Goal: Navigation & Orientation: Find specific page/section

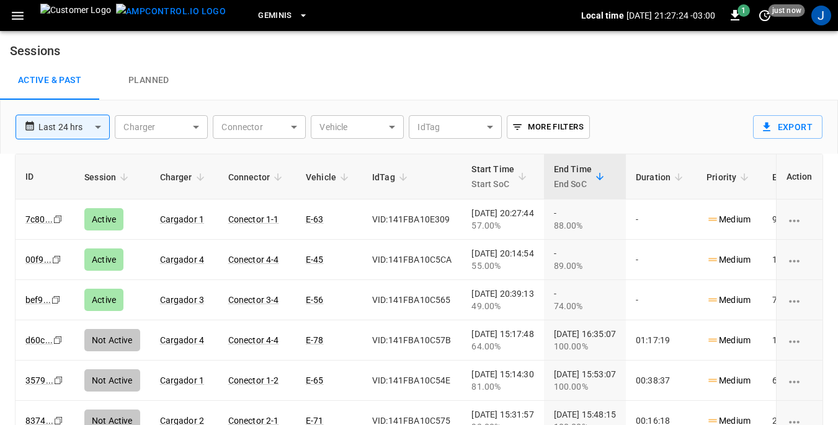
click at [14, 16] on icon "button" at bounding box center [18, 16] width 12 height 8
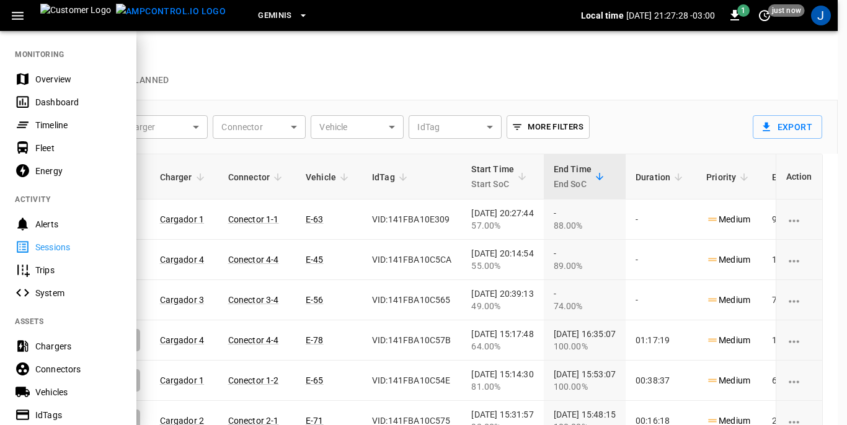
click at [53, 100] on div "Dashboard" at bounding box center [78, 102] width 86 height 12
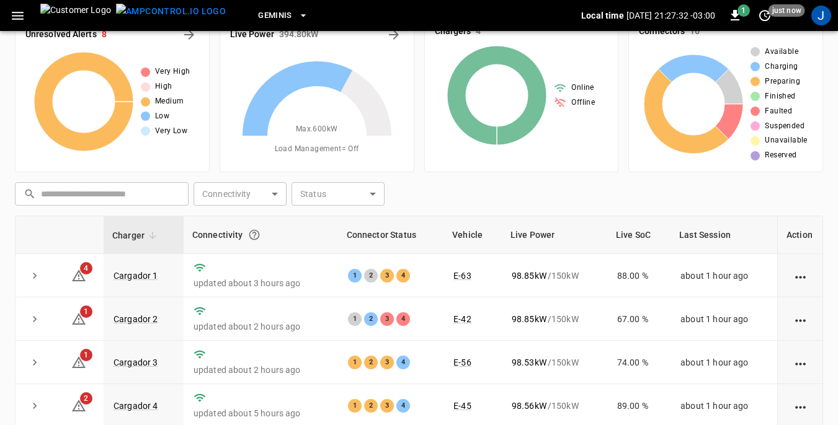
scroll to position [62, 0]
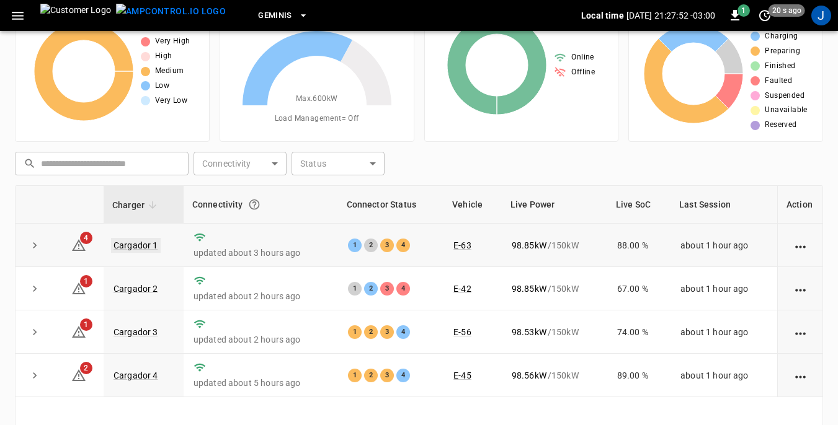
click at [141, 246] on link "Cargador 1" at bounding box center [136, 245] width 50 height 15
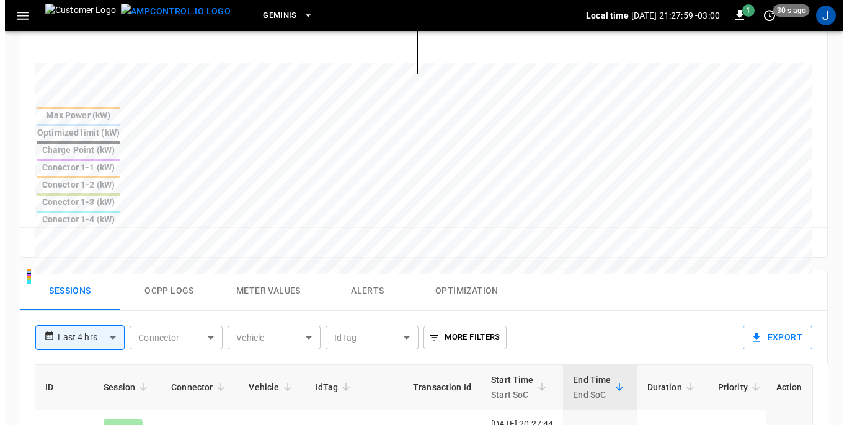
scroll to position [496, 0]
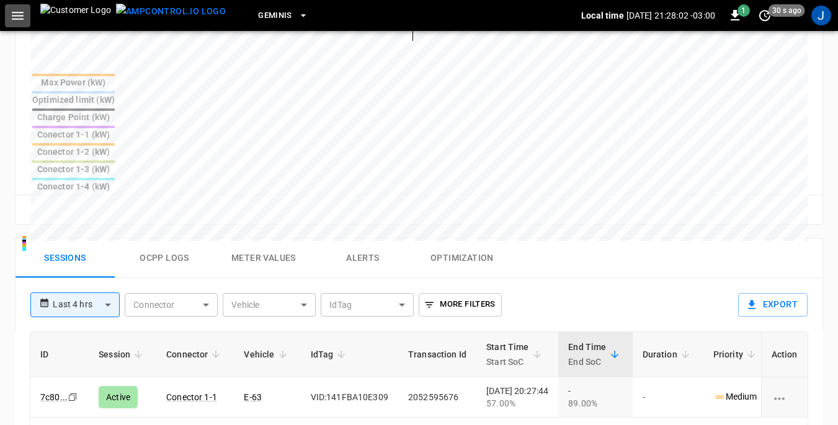
click at [17, 14] on icon "button" at bounding box center [18, 16] width 16 height 16
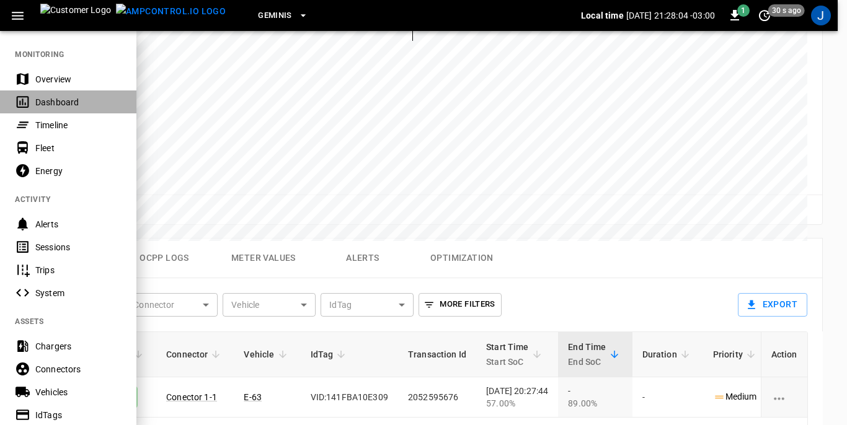
click at [60, 98] on div "Dashboard" at bounding box center [78, 102] width 86 height 12
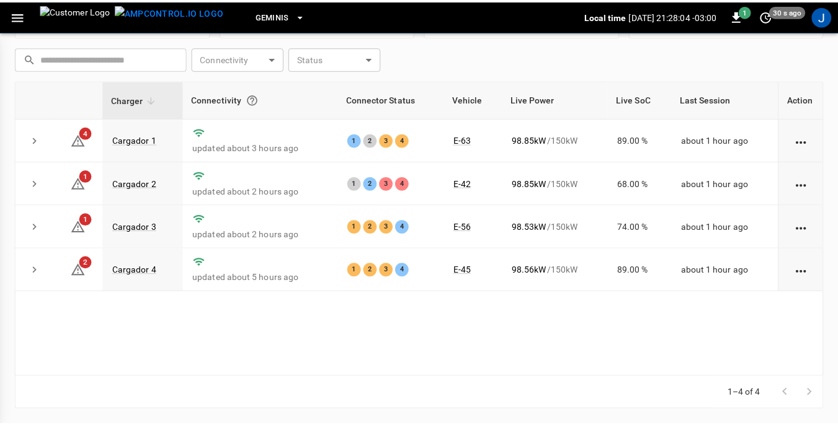
scroll to position [167, 0]
